Goal: Task Accomplishment & Management: Use online tool/utility

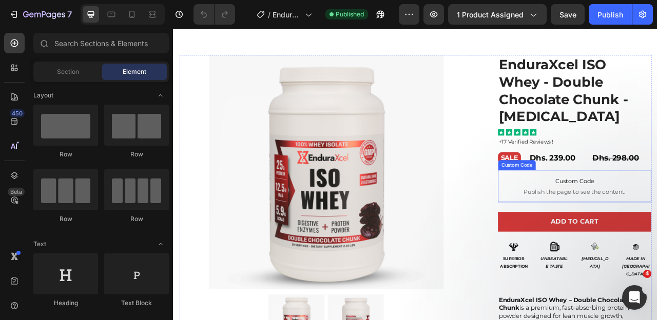
scroll to position [23, 0]
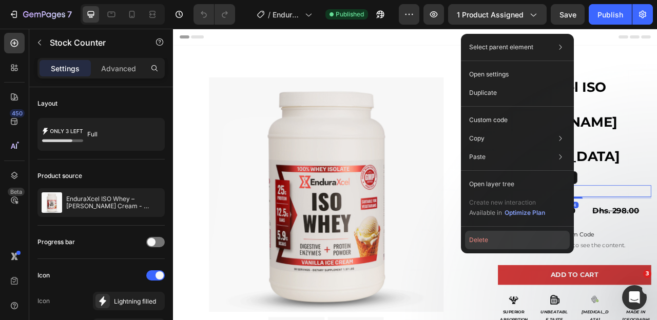
click at [498, 242] on button "Delete" at bounding box center [517, 240] width 105 height 18
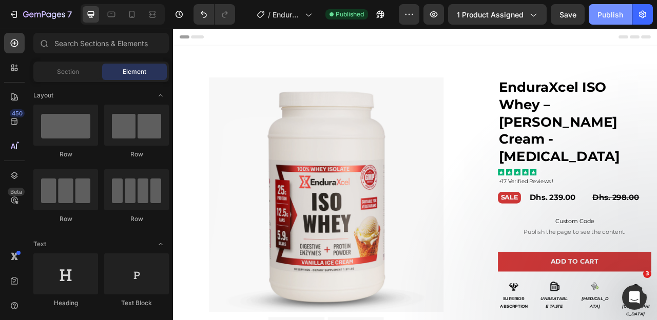
click at [613, 14] on div "Publish" at bounding box center [610, 14] width 26 height 11
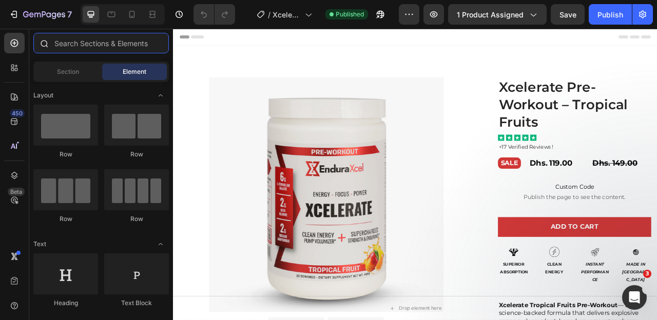
click at [85, 44] on input "text" at bounding box center [100, 43] width 135 height 21
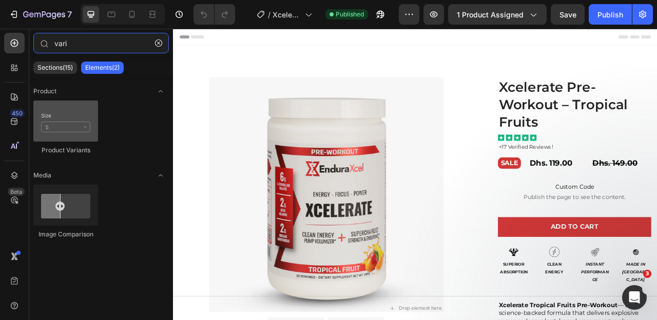
type input "vari"
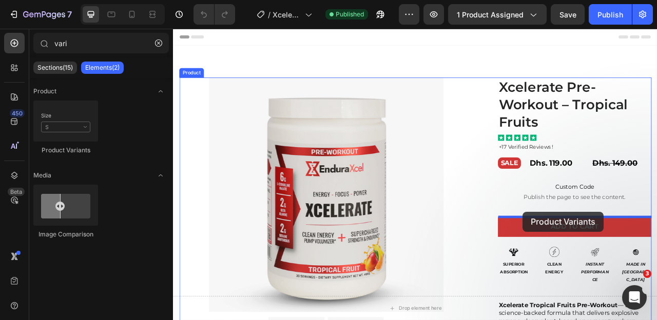
drag, startPoint x: 234, startPoint y: 147, endPoint x: 618, endPoint y: 262, distance: 400.5
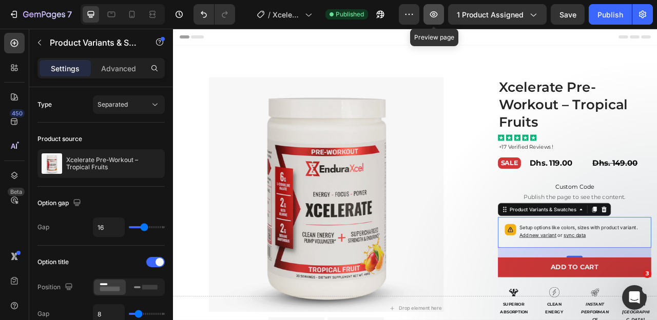
click at [435, 17] on icon "button" at bounding box center [433, 14] width 10 height 10
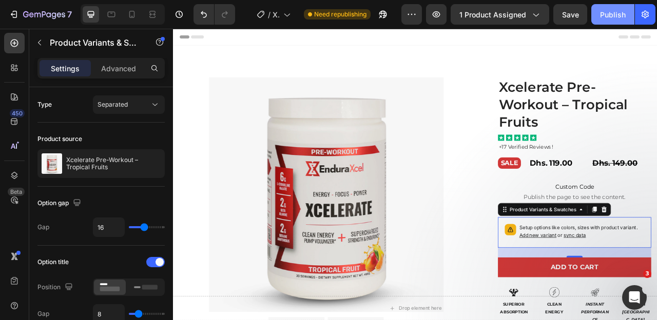
click at [614, 8] on button "Publish" at bounding box center [612, 14] width 43 height 21
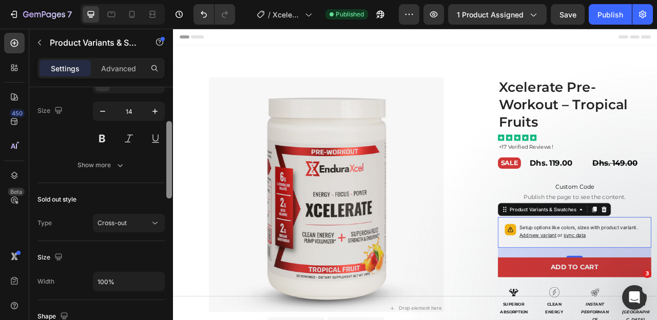
scroll to position [382, 0]
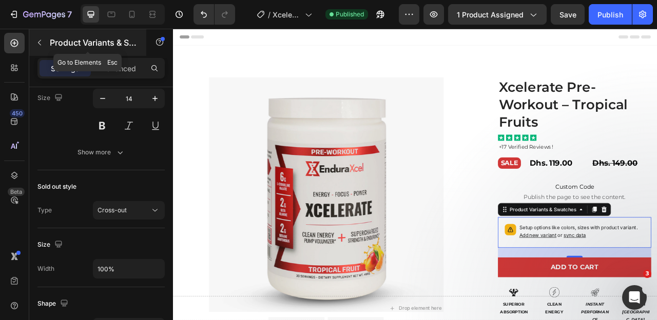
click at [38, 45] on icon "button" at bounding box center [39, 42] width 8 height 8
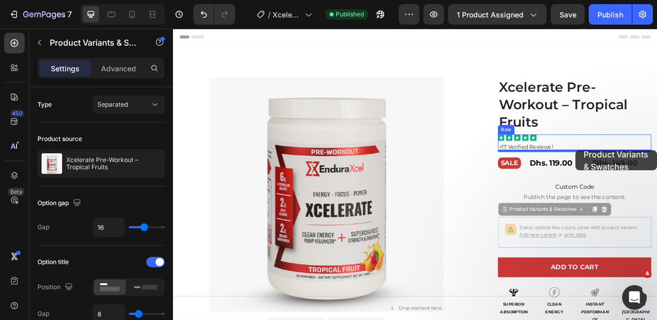
drag, startPoint x: 653, startPoint y: 283, endPoint x: 685, endPoint y: 184, distance: 104.7
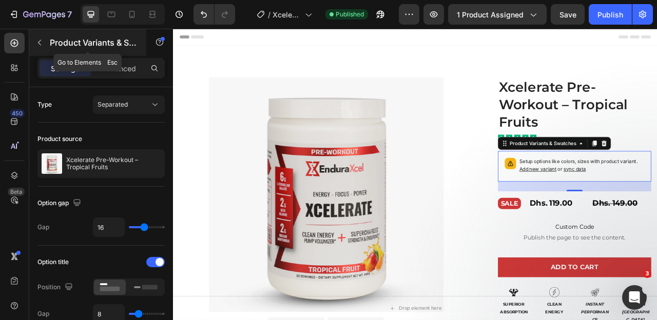
click at [42, 44] on icon "button" at bounding box center [39, 42] width 8 height 8
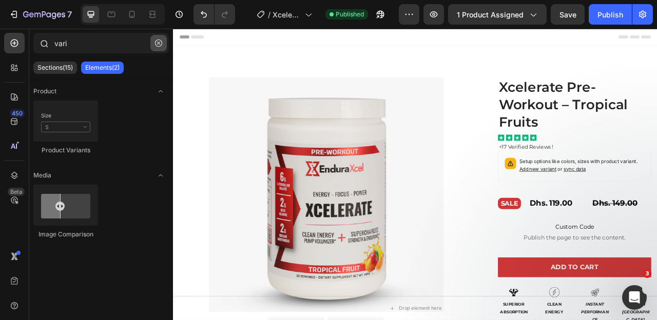
click at [163, 44] on button "button" at bounding box center [158, 43] width 16 height 16
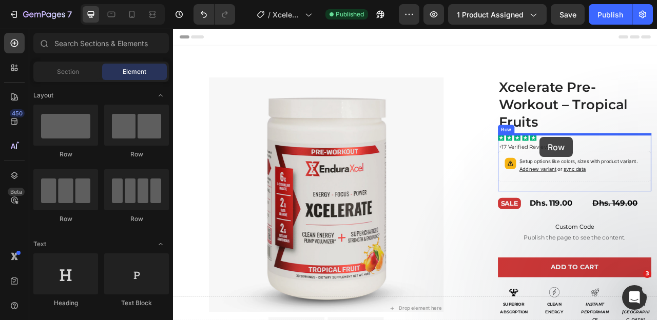
drag, startPoint x: 303, startPoint y: 155, endPoint x: 639, endPoint y: 167, distance: 335.8
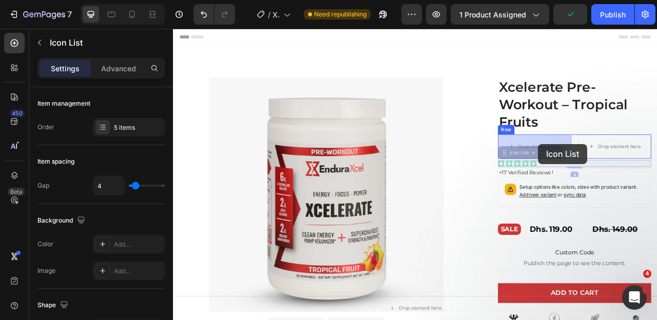
drag, startPoint x: 637, startPoint y: 201, endPoint x: 637, endPoint y: 175, distance: 25.1
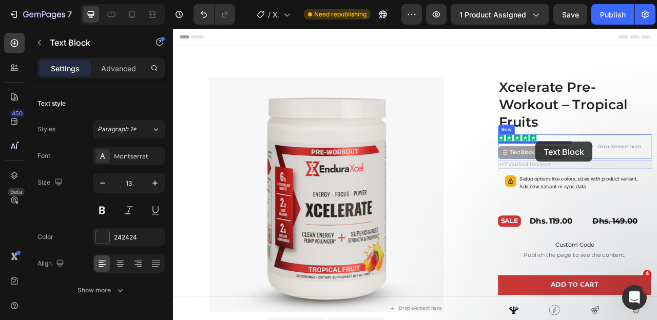
drag, startPoint x: 636, startPoint y: 200, endPoint x: 634, endPoint y: 172, distance: 27.3
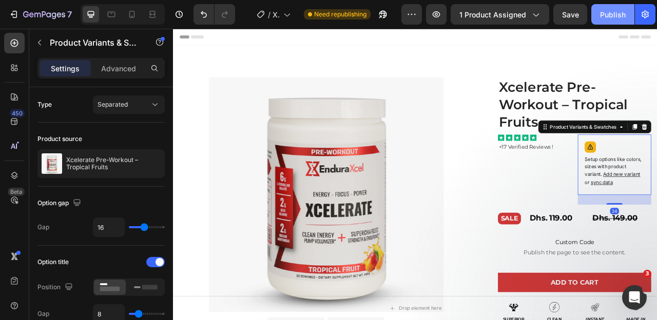
click at [609, 14] on div "Publish" at bounding box center [613, 14] width 26 height 11
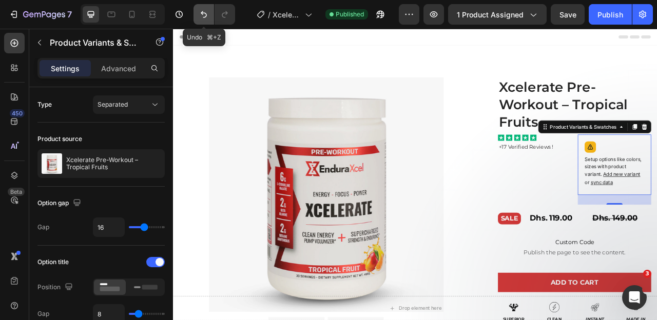
click at [203, 14] on icon "Undo/Redo" at bounding box center [204, 14] width 6 height 7
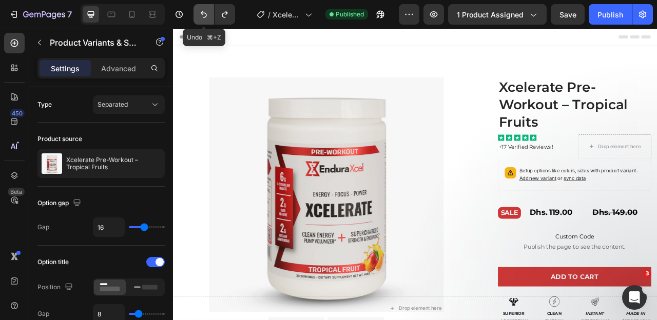
click at [203, 14] on icon "Undo/Redo" at bounding box center [204, 14] width 6 height 7
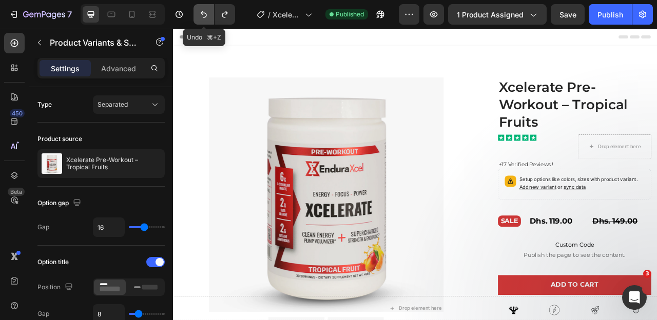
click at [203, 14] on icon "Undo/Redo" at bounding box center [204, 14] width 6 height 7
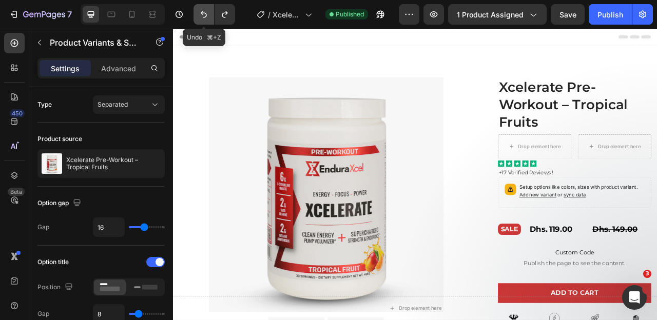
click at [203, 14] on icon "Undo/Redo" at bounding box center [204, 14] width 6 height 7
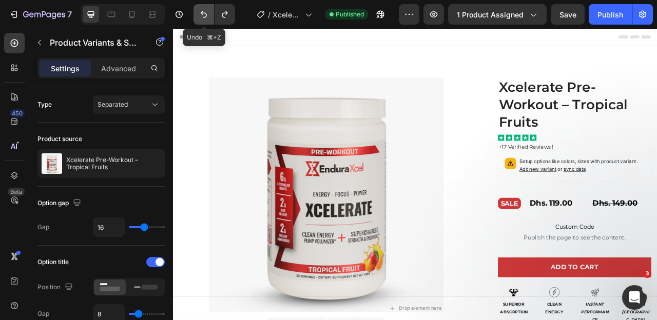
click at [203, 14] on icon "Undo/Redo" at bounding box center [204, 14] width 6 height 7
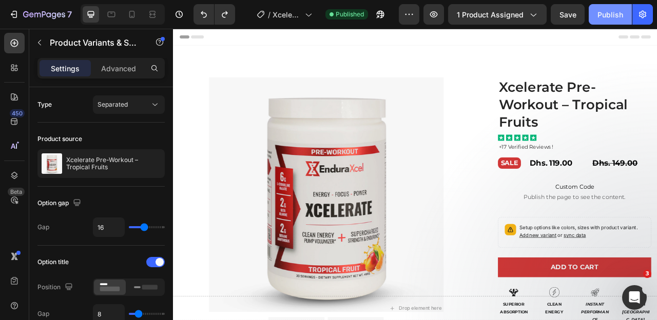
click at [600, 19] on div "Publish" at bounding box center [610, 14] width 26 height 11
